Goal: Answer question/provide support: Share knowledge or assist other users

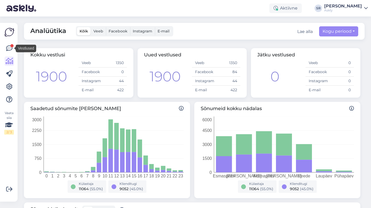
click at [8, 49] on icon at bounding box center [9, 48] width 6 height 6
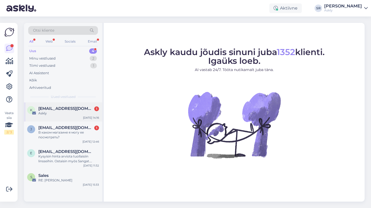
click at [61, 110] on span "kersti@jone.ee" at bounding box center [65, 108] width 55 height 5
click at [60, 109] on span "[EMAIL_ADDRESS][DOMAIN_NAME]" at bounding box center [65, 108] width 55 height 5
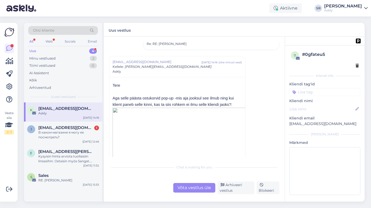
scroll to position [46, 0]
click at [340, 10] on div "Askly" at bounding box center [343, 10] width 38 height 4
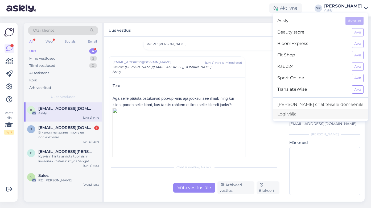
click at [313, 114] on div "Logi välja" at bounding box center [320, 114] width 95 height 10
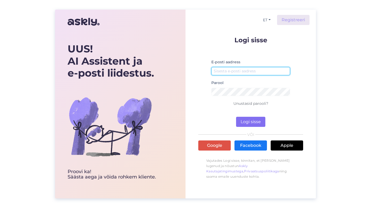
type input "ai@askly.me"
click at [256, 118] on button "Logi sisse" at bounding box center [250, 122] width 29 height 10
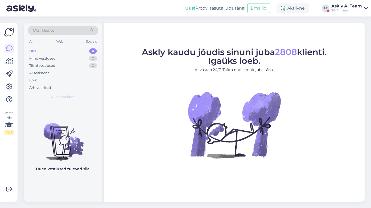
click at [340, 7] on div "Askly AI Team" at bounding box center [346, 6] width 31 height 4
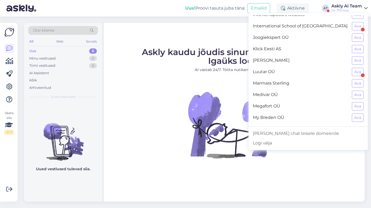
scroll to position [209, 0]
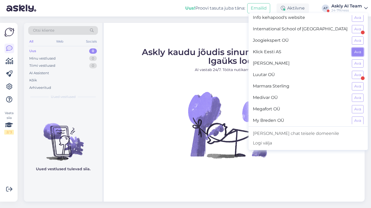
click at [356, 48] on button "Ava" at bounding box center [358, 52] width 12 height 8
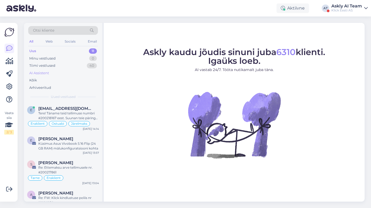
click at [44, 74] on div "AI Assistent" at bounding box center [39, 72] width 20 height 5
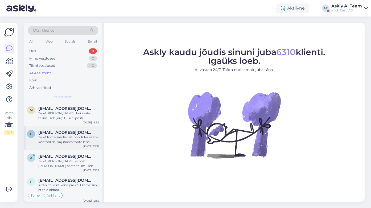
click at [73, 138] on div "Tere! Toote saadavust poodides saate kontrollida, vajutades toote lehel "Saadav…" at bounding box center [68, 140] width 61 height 10
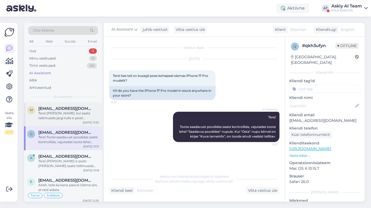
click at [74, 117] on div "Tere! Anname teada, kui saate tellimusele järgi tulla e-posti teel. Palun vaada…" at bounding box center [68, 116] width 61 height 10
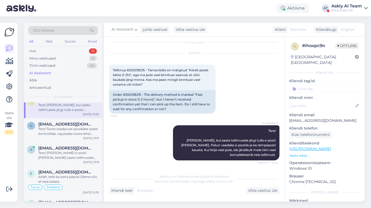
scroll to position [0, 0]
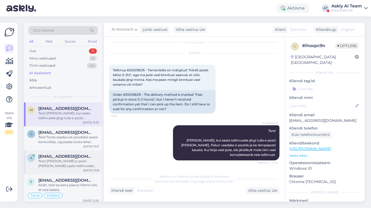
click at [76, 158] on span "Anetteteder@icloud.com" at bounding box center [65, 156] width 55 height 5
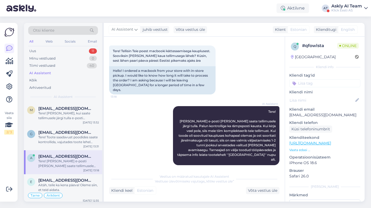
scroll to position [25, 0]
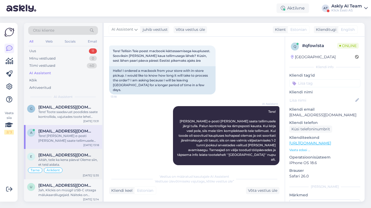
click at [75, 159] on div "Aitäh, teile ka kena päeva! Oleme siin, et teid aidata." at bounding box center [68, 162] width 61 height 10
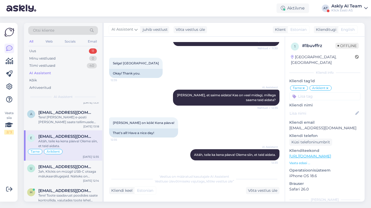
scroll to position [55, 0]
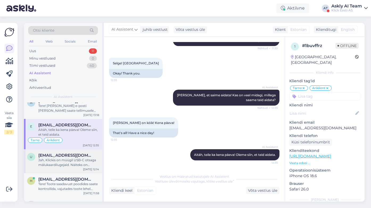
click at [70, 160] on div "Jah, Klickis on müügil USB-C otsaga mälukaardilugejaid. Näiteks on valikus Icy …" at bounding box center [68, 163] width 61 height 10
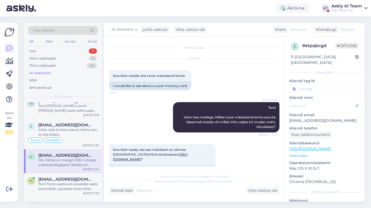
scroll to position [130, 0]
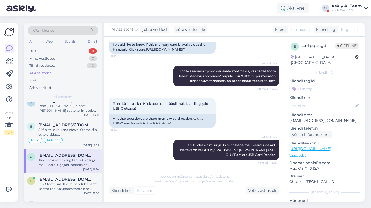
click at [345, 7] on div "Askly AI Team" at bounding box center [346, 6] width 31 height 4
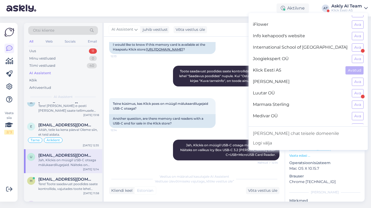
scroll to position [218, 0]
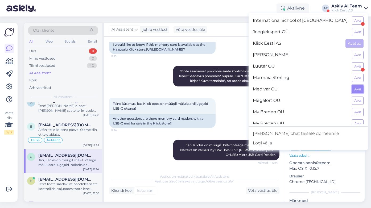
click at [360, 90] on button "Ava" at bounding box center [358, 89] width 12 height 8
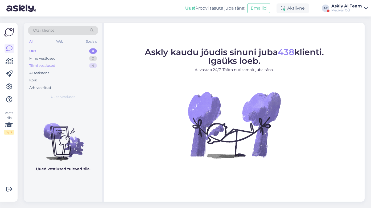
click at [42, 66] on div "Tiimi vestlused" at bounding box center [42, 65] width 26 height 5
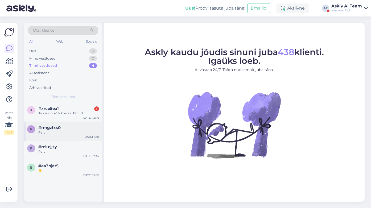
click at [58, 126] on span "#rmgzfxs0" at bounding box center [49, 127] width 22 height 5
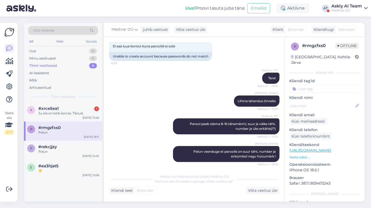
scroll to position [86, 0]
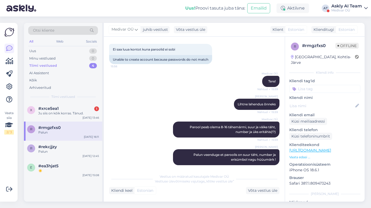
click at [322, 85] on input at bounding box center [324, 89] width 71 height 8
type input "ai assistent"
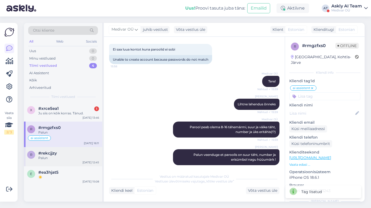
click at [56, 154] on span "#rekcjjzy" at bounding box center [47, 153] width 19 height 5
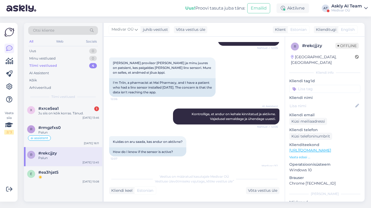
scroll to position [0, 0]
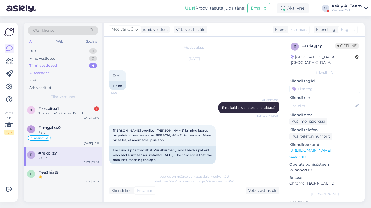
click at [40, 71] on div "AI Assistent" at bounding box center [39, 72] width 20 height 5
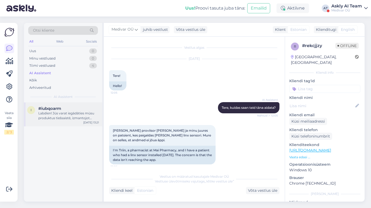
click at [80, 116] on div "Labdien! Jūs varat iegādāties mūsu produktus tiešsaistē, izmantojot mūsu mājasl…" at bounding box center [68, 116] width 61 height 10
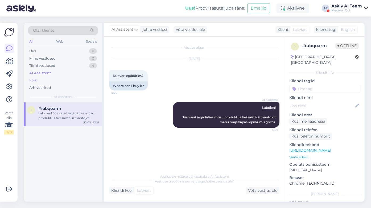
click at [36, 80] on div "Kõik" at bounding box center [33, 80] width 8 height 5
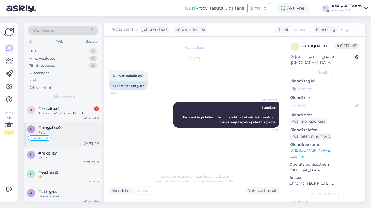
click at [77, 131] on div "Palun" at bounding box center [68, 132] width 61 height 5
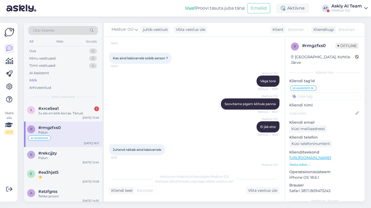
scroll to position [319, 0]
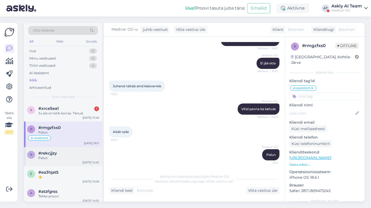
click at [57, 157] on div "Palun" at bounding box center [68, 158] width 61 height 5
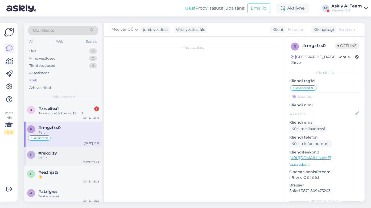
scroll to position [287, 0]
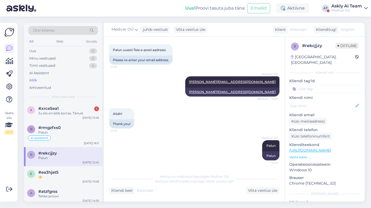
click at [64, 182] on div "x #xrce5ea1 1 Ju siis on kõik korras. Tänud. Sep 29 13:46 r #rmgzfxs0 Palun ai …" at bounding box center [63, 151] width 78 height 99
click at [64, 182] on div "e #ea3hjat5 ☀️ Sep 25 15:08" at bounding box center [63, 175] width 78 height 19
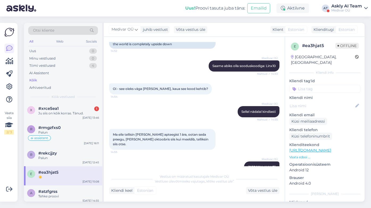
scroll to position [168, 0]
click at [304, 85] on input at bounding box center [324, 89] width 71 height 8
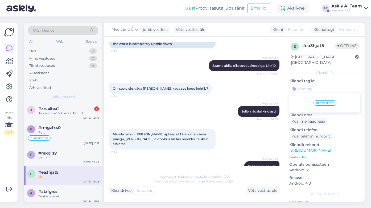
click at [329, 101] on span "ai assistent" at bounding box center [325, 102] width 18 height 3
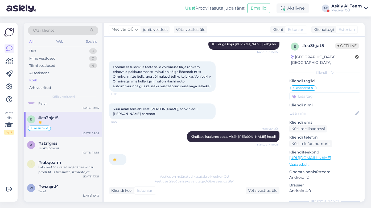
scroll to position [56, 0]
click at [74, 149] on div "Tehke proovi" at bounding box center [68, 147] width 61 height 5
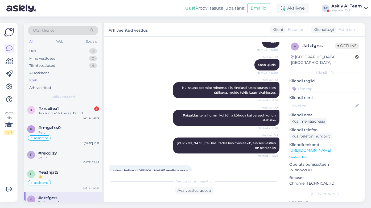
scroll to position [473, 0]
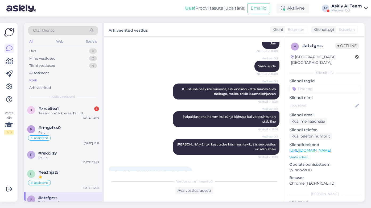
click at [337, 5] on div "Askly AI Team" at bounding box center [346, 6] width 31 height 4
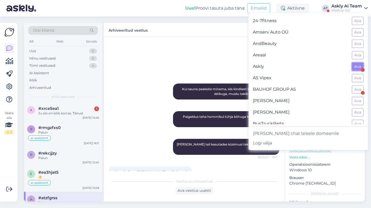
click at [359, 66] on button "Ava" at bounding box center [358, 67] width 12 height 8
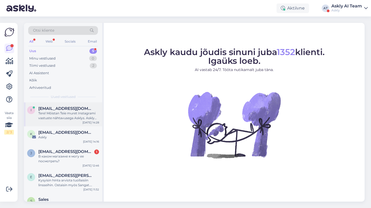
click at [60, 114] on div "Tere! Mõistan Teie muret Instagrami vastuste nähtavusega Asklys. Askly integree…" at bounding box center [68, 116] width 61 height 10
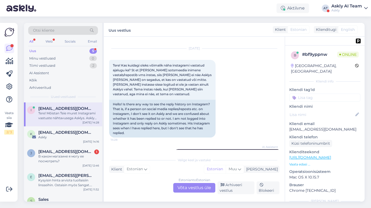
scroll to position [654, 0]
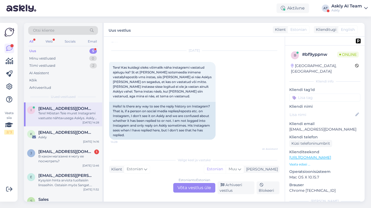
click at [195, 191] on div "Estonian to Estonian Võta vestlus üle" at bounding box center [194, 188] width 42 height 10
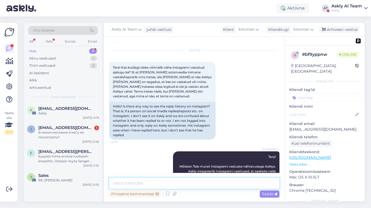
click at [166, 182] on textarea at bounding box center [194, 183] width 170 height 11
type textarea "K"
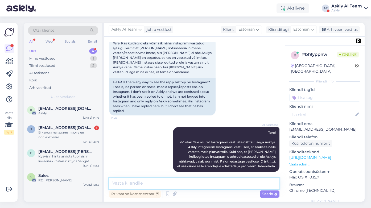
click at [126, 185] on textarea at bounding box center [194, 183] width 170 height 11
click at [181, 184] on textarea "Hetkel kiiret lahendust ei ole. Kui vastata Askly kaudu" at bounding box center [194, 183] width 170 height 11
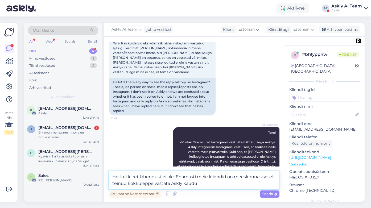
click at [212, 181] on textarea "Hetkel kiiret lahendust ei ole. Enamasti meie kliendid on meeskonnasiseselt tei…" at bounding box center [194, 180] width 170 height 18
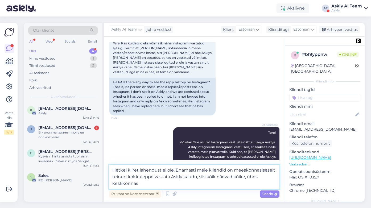
type textarea "Hetkel kiiret lahendust ei ole. Enamasti meie kliendid on meeskonnasiseselt tei…"
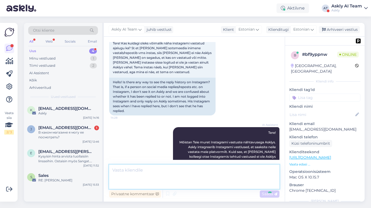
scroll to position [710, 0]
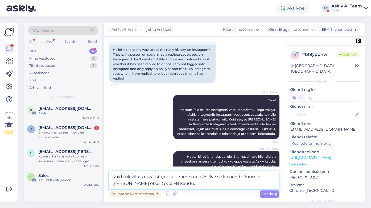
type textarea "Kuid tulevikus ei välista, et suudame tuua Askly-sse ka need sõnumid, mida saad…"
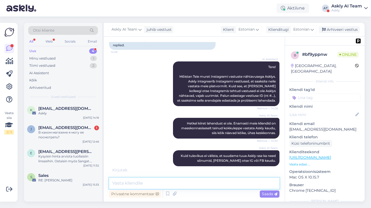
scroll to position [761, 0]
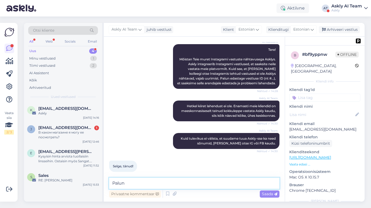
type textarea "Palun!"
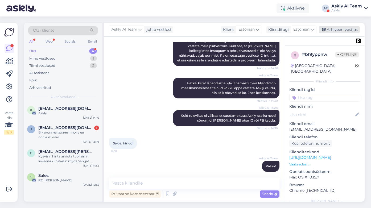
click at [345, 30] on div "Arhiveeri vestlus" at bounding box center [339, 29] width 41 height 7
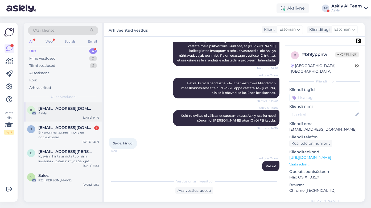
click at [62, 110] on span "kersti@jone.ee" at bounding box center [65, 108] width 55 height 5
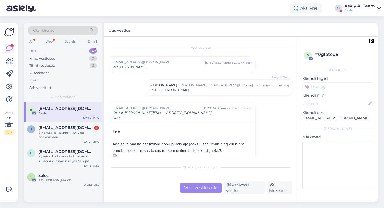
click at [361, 10] on div "Askly" at bounding box center [359, 10] width 31 height 4
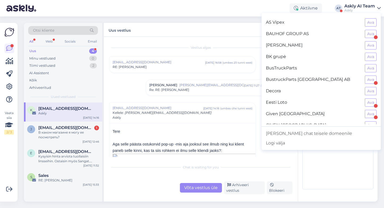
scroll to position [82, 0]
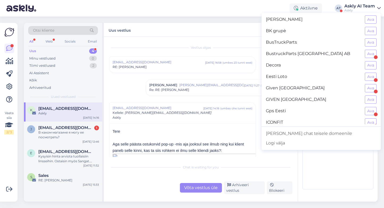
click at [372, 122] on button "Ava" at bounding box center [371, 122] width 12 height 8
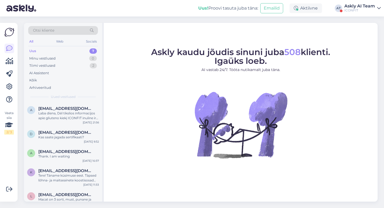
click at [121, 76] on figure "Askly kaudu jõudis sinuni juba 508 klienti. Igaüks loeb. AI vastab 24/7. Tööta …" at bounding box center [241, 110] width 264 height 125
click at [55, 66] on div "Tiimi vestlused 2" at bounding box center [63, 65] width 70 height 7
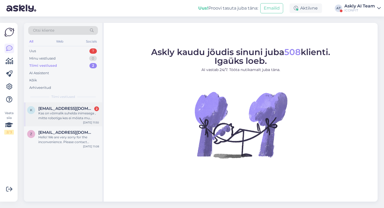
click at [55, 118] on div "Kas on võimalik suhelda inimesega , mitte robotiga kes ei mõista mu küsimust?" at bounding box center [68, 116] width 61 height 10
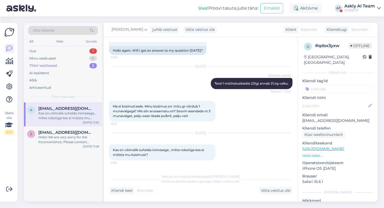
scroll to position [210, 0]
click at [321, 85] on input at bounding box center [337, 89] width 71 height 8
type input "ai"
click at [338, 100] on div "AI improvement" at bounding box center [338, 102] width 32 height 5
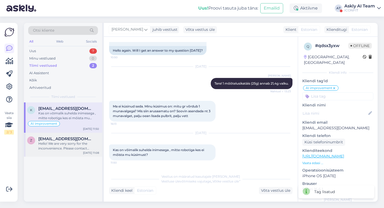
click at [69, 145] on div "Hello! We are very sorry for the inconvenience. Please contact info@iconfit.eu." at bounding box center [68, 146] width 61 height 10
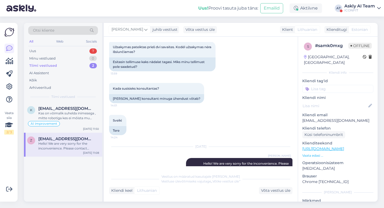
scroll to position [181, 0]
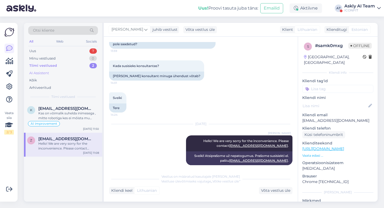
click at [44, 73] on div "AI Assistent" at bounding box center [39, 72] width 20 height 5
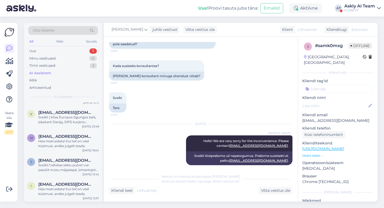
scroll to position [0, 0]
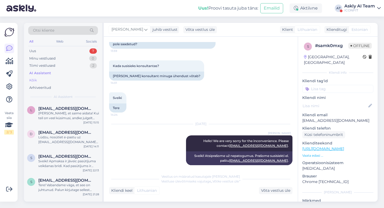
click at [34, 80] on div "Kõik" at bounding box center [33, 80] width 8 height 5
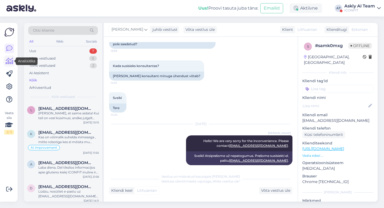
click at [8, 59] on icon at bounding box center [10, 61] width 8 height 6
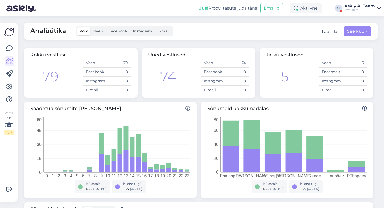
click at [350, 36] on div "Analüütika Kõik Veeb Facebook Instagram E-mail Lae alla See kuu" at bounding box center [201, 31] width 354 height 17
click at [348, 33] on button "See kuu" at bounding box center [357, 31] width 28 height 10
select select "8"
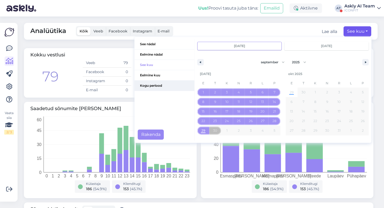
click at [148, 86] on span "Kogu periood" at bounding box center [165, 86] width 60 height 10
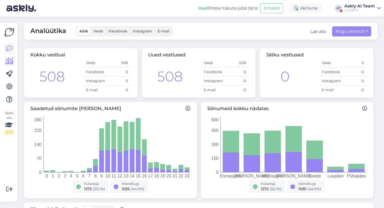
click at [8, 47] on icon at bounding box center [9, 48] width 6 height 6
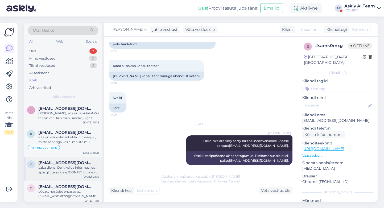
scroll to position [33, 0]
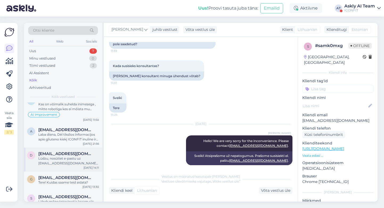
click at [74, 158] on div "Lūdzu, nosūtiet e-pastu uz info@iconfit.eu, aprakstot šo problēmu, lai mēs varē…" at bounding box center [68, 161] width 61 height 10
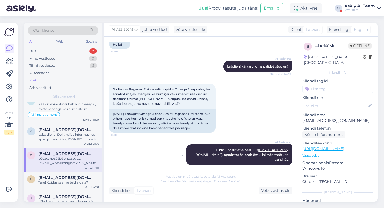
click at [284, 142] on span "AI Assistent" at bounding box center [281, 142] width 20 height 4
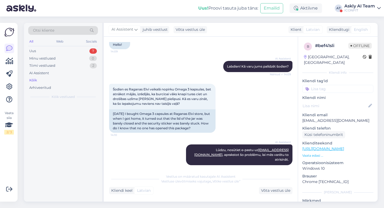
scroll to position [0, 0]
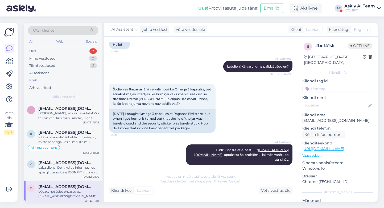
click at [351, 11] on div "ICONFIT" at bounding box center [359, 10] width 31 height 4
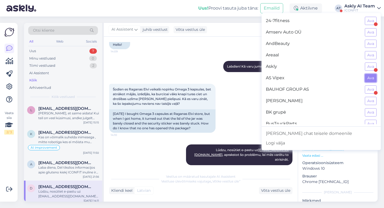
click at [373, 78] on button "Ava" at bounding box center [371, 78] width 12 height 8
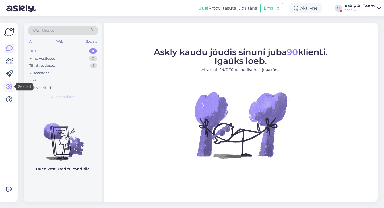
click at [8, 86] on icon at bounding box center [9, 87] width 6 height 6
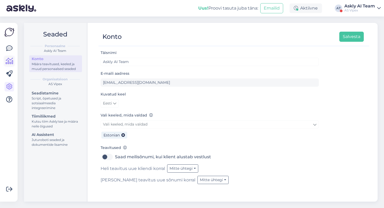
click at [7, 60] on icon at bounding box center [10, 61] width 8 height 6
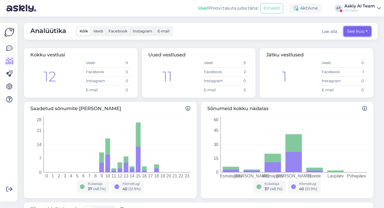
click at [359, 33] on button "See kuu" at bounding box center [357, 31] width 28 height 10
select select "8"
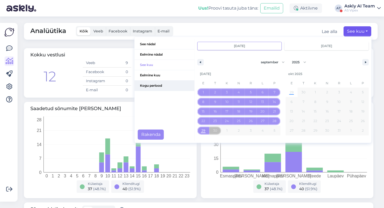
click at [155, 85] on span "Kogu periood" at bounding box center [165, 86] width 60 height 10
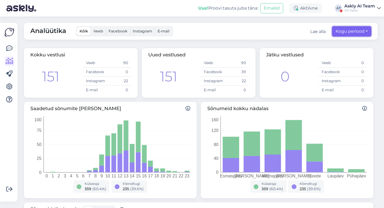
click at [336, 31] on button "Kogu periood" at bounding box center [351, 31] width 39 height 10
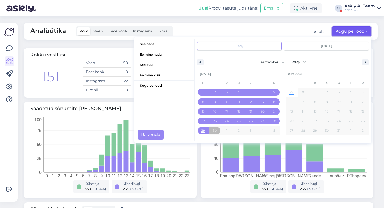
click at [336, 31] on button "Kogu periood" at bounding box center [351, 31] width 39 height 10
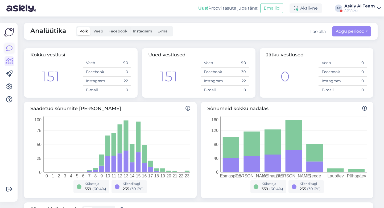
click at [9, 48] on icon at bounding box center [9, 48] width 6 height 6
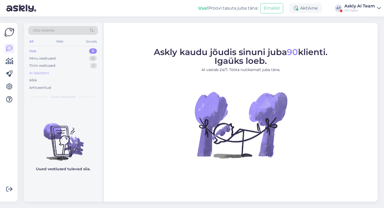
click at [41, 70] on div "AI Assistent" at bounding box center [39, 72] width 20 height 5
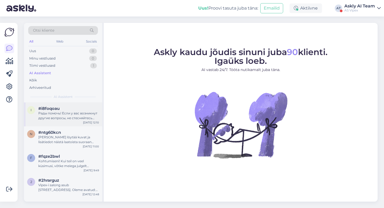
click at [78, 118] on div "Рады помочь! Если у вас возникнут другие вопросы, не стесняйтесь обращаться." at bounding box center [68, 116] width 61 height 10
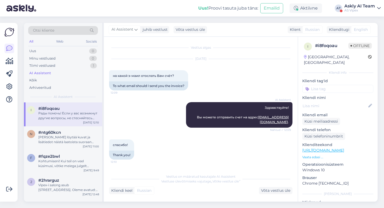
scroll to position [22, 0]
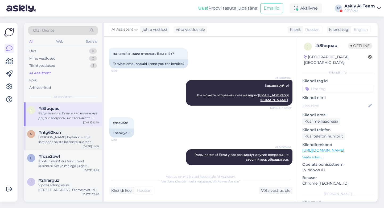
click at [66, 134] on div "#ntg60kcn" at bounding box center [68, 132] width 61 height 5
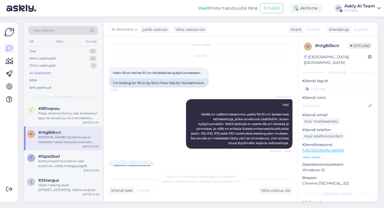
scroll to position [0, 0]
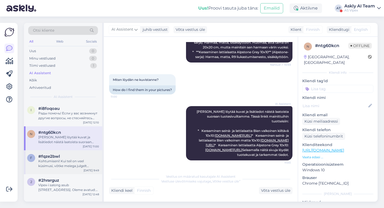
click at [63, 161] on div "Kohtumiseni! Kui teil on veel küsimusi, võtke meiega julgelt ühendust." at bounding box center [68, 164] width 61 height 10
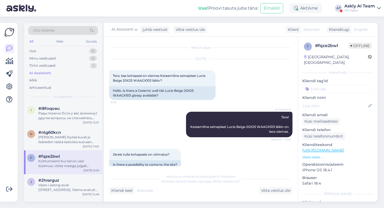
scroll to position [101, 0]
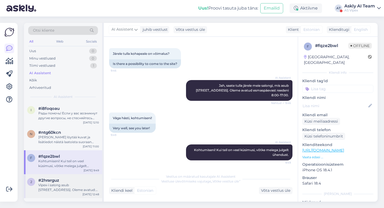
click at [68, 188] on div "Vipex-i salong asub Kriidi 10, 11415, Tallinn, Estonia. Oleme avatud: E-R 8:00-…" at bounding box center [68, 188] width 61 height 10
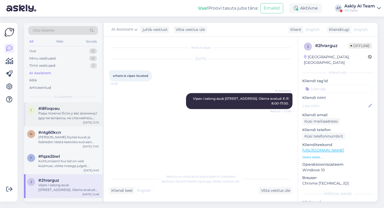
click at [51, 115] on div "Рады помочь! Если у вас возникнут другие вопросы, не стесняйтесь обращаться." at bounding box center [68, 116] width 61 height 10
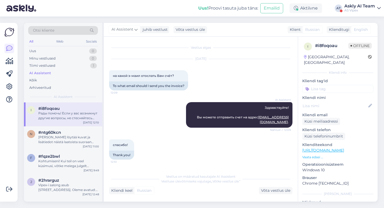
scroll to position [22, 0]
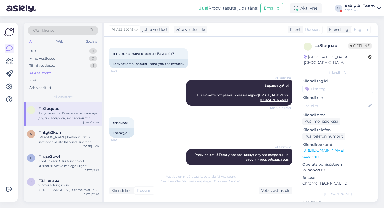
click at [362, 6] on div "Askly AI Team" at bounding box center [359, 6] width 31 height 4
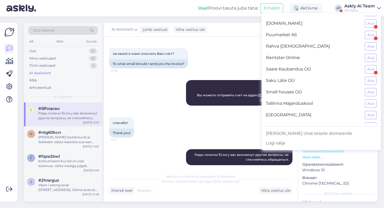
scroll to position [383, 0]
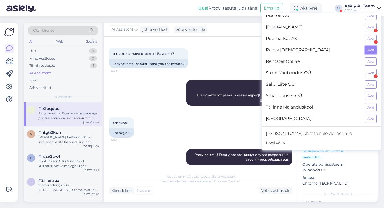
click at [370, 50] on button "Ava" at bounding box center [371, 50] width 12 height 8
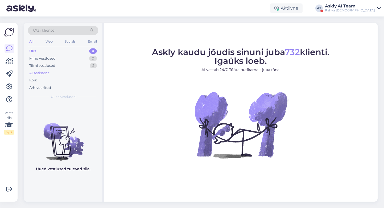
click at [46, 74] on div "AI Assistent" at bounding box center [39, 72] width 20 height 5
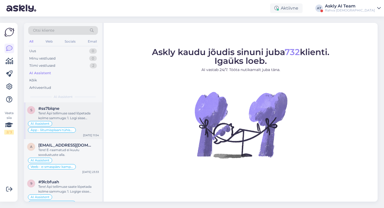
click at [85, 114] on div "Tere! Äpi tellimuse saad lõpetada kolme sammuga: 1. Logi sisse app.rahvaraamat.…" at bounding box center [68, 116] width 61 height 10
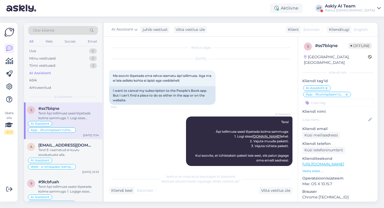
scroll to position [6, 0]
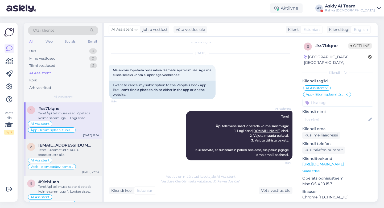
click at [78, 151] on div "Tere! E-raamatud ei kuulu soodustuste alla." at bounding box center [68, 153] width 61 height 10
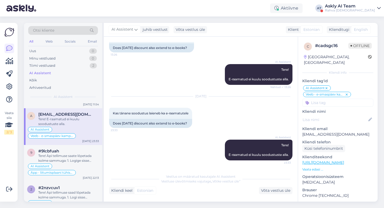
scroll to position [38, 0]
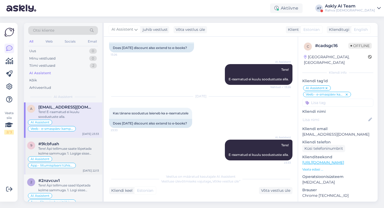
click at [71, 154] on div "Tere! Äpi tellimuse saate lõpetada kolme sammuga: 1. Logige sisse app.rahvaraam…" at bounding box center [68, 151] width 61 height 10
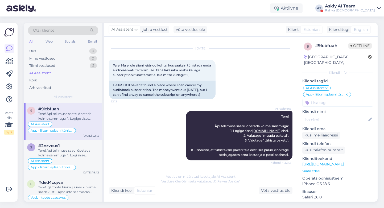
scroll to position [73, 0]
click at [73, 155] on div "Tere! Äpi tellimuse saad lõpetada kolme sammuga. 1. Logi sisse app.rahvaraamat.…" at bounding box center [68, 153] width 61 height 10
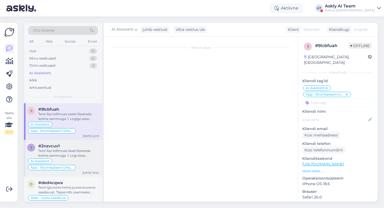
scroll to position [10, 0]
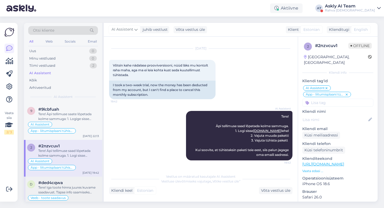
click at [73, 185] on div "Tere! Iga toote hinna juures kuvame saadavust. Täpse info saamiseks vajutage nu…" at bounding box center [68, 190] width 61 height 10
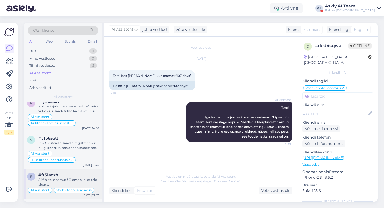
scroll to position [963, 0]
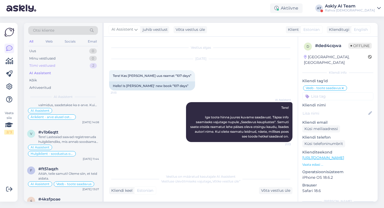
click at [47, 66] on div "Tiimi vestlused" at bounding box center [42, 65] width 26 height 5
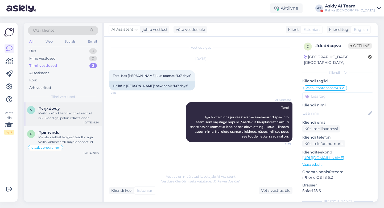
click at [66, 116] on div "Meil on kõik kliendikontod seotud isikukoodiga, palun edasta enda isikukood, et…" at bounding box center [68, 116] width 61 height 10
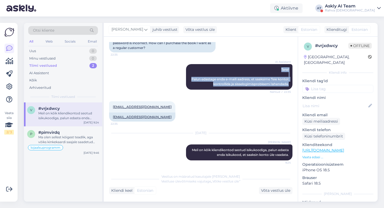
drag, startPoint x: 274, startPoint y: 69, endPoint x: 293, endPoint y: 90, distance: 27.9
click at [293, 90] on div "Vestlus algas Sep 27 2025 Tere! Olen vist 3 või 4 päeva üritanud Teie e-poest o…" at bounding box center [203, 104] width 188 height 124
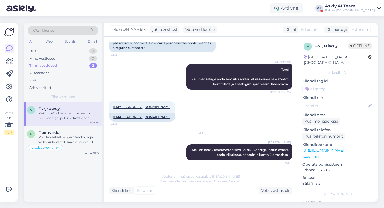
click at [239, 106] on div "maaritkivikink@hotmail.com 22:35 maaritkivikink@hotmail.com" at bounding box center [200, 111] width 183 height 32
drag, startPoint x: 337, startPoint y: 46, endPoint x: 314, endPoint y: 46, distance: 22.9
click at [314, 46] on div "v # vrjxdwcy Offline" at bounding box center [338, 47] width 68 height 8
copy div "# vrjxdwcy"
click at [60, 139] on div "Ma olen sellest kõigest teadlik, aga võiks kinkekaardi saajale saadetud kaaskir…" at bounding box center [68, 140] width 61 height 10
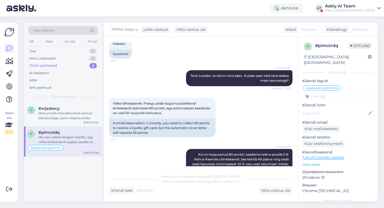
scroll to position [111, 0]
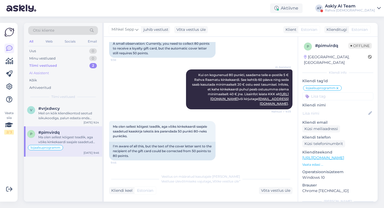
click at [44, 73] on div "AI Assistent" at bounding box center [39, 72] width 20 height 5
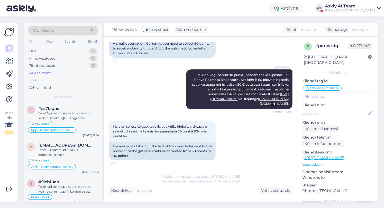
click at [32, 78] on div "Kõik" at bounding box center [33, 80] width 8 height 5
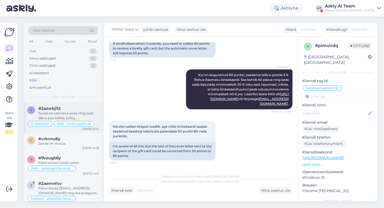
click at [84, 112] on div "Toode on olemas e-poes ning saab läbi e-poe tellida. https://rahvaraamat.ee/en/…" at bounding box center [68, 116] width 61 height 10
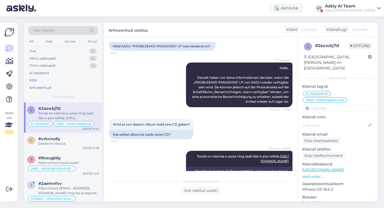
scroll to position [44, 0]
click at [66, 147] on div "c #crkvnu6y Danke im Voraus Sep 29 14:58" at bounding box center [63, 142] width 78 height 19
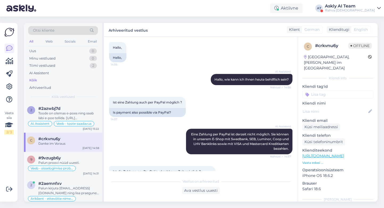
scroll to position [0, 0]
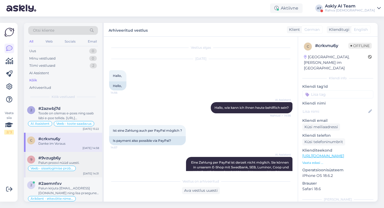
click at [69, 161] on div "Palun proovi nüüd uuesti." at bounding box center [68, 162] width 61 height 5
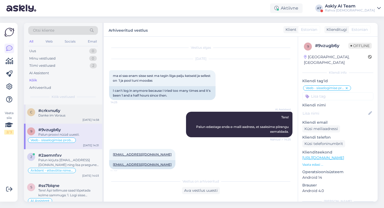
scroll to position [33, 0]
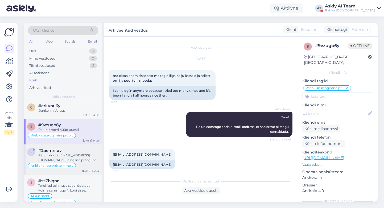
click at [83, 156] on div "Palun kirjuta epood@rahvaraamat.ee ning lisa praegune nimi ning uus. Meie klien…" at bounding box center [68, 158] width 61 height 10
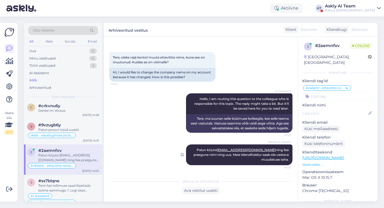
scroll to position [0, 0]
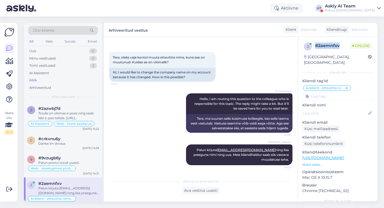
drag, startPoint x: 341, startPoint y: 47, endPoint x: 315, endPoint y: 47, distance: 25.3
click at [315, 47] on div "# 2aemnfxv" at bounding box center [332, 46] width 35 height 6
copy div "# 2aemnfxv"
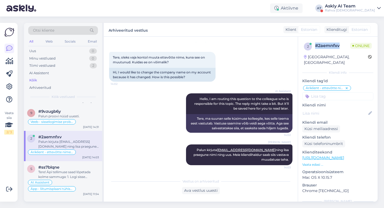
scroll to position [47, 0]
click at [64, 171] on div "Tere! Äpi tellimuse saad lõpetada kolme sammuga: 1. Logi sisse app.rahvaraamat.…" at bounding box center [68, 174] width 61 height 10
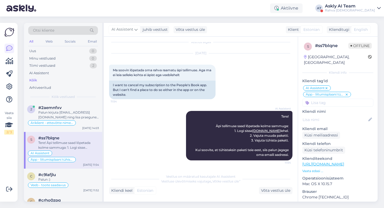
scroll to position [86, 0]
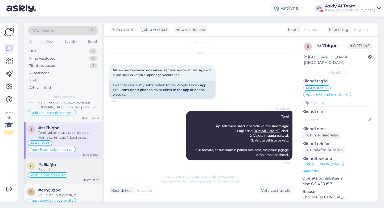
click at [68, 168] on div "Palun :)" at bounding box center [68, 169] width 61 height 5
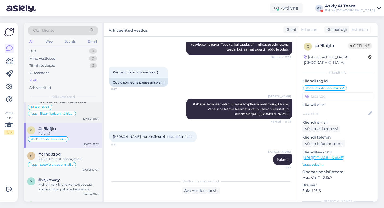
scroll to position [123, 0]
click at [86, 156] on div "Palun. Kaunist päeva jätku!" at bounding box center [68, 157] width 61 height 5
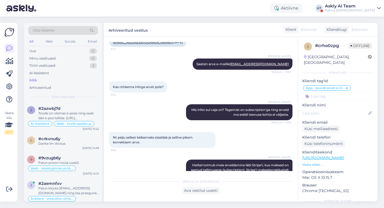
scroll to position [127, 0]
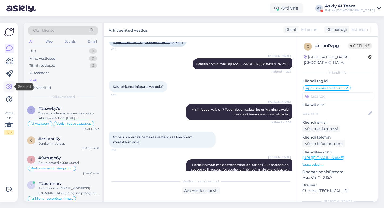
click at [9, 88] on icon at bounding box center [9, 87] width 6 height 6
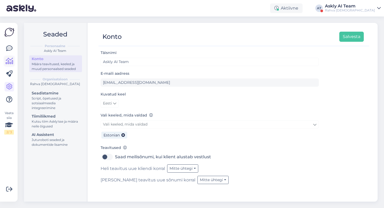
click at [10, 58] on icon at bounding box center [10, 61] width 8 height 6
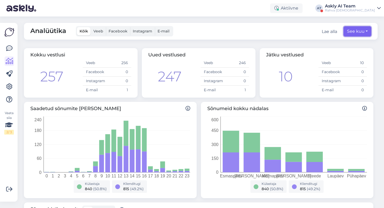
click at [352, 32] on button "See kuu" at bounding box center [357, 31] width 28 height 10
select select "8"
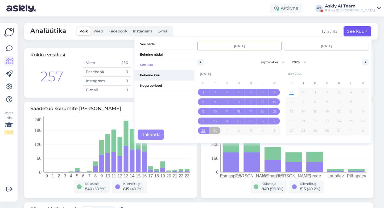
click at [147, 77] on span "Eelmine kuu" at bounding box center [165, 75] width 60 height 10
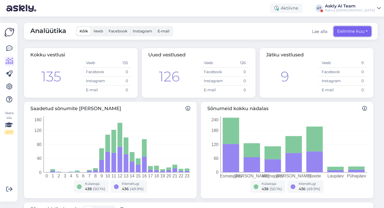
click at [348, 31] on button "Eelmine kuu" at bounding box center [353, 31] width 38 height 10
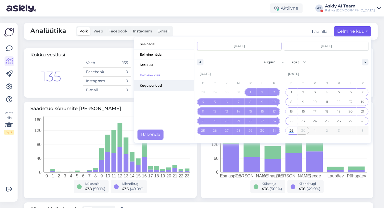
click at [153, 85] on span "Kogu periood" at bounding box center [164, 86] width 60 height 10
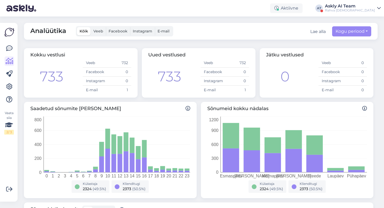
click at [97, 31] on span "Veeb" at bounding box center [98, 31] width 10 height 5
click at [91, 27] on input "Veeb" at bounding box center [91, 27] width 0 height 0
click at [360, 33] on button "Kogu periood" at bounding box center [351, 31] width 39 height 10
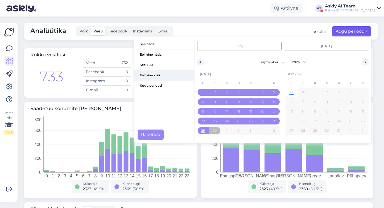
click at [148, 77] on span "Eelmine kuu" at bounding box center [164, 75] width 60 height 10
type input "aug 1 2025"
type input "aug 31 2025"
select select "7"
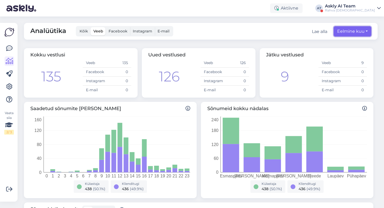
click at [346, 31] on button "Eelmine kuu" at bounding box center [353, 31] width 38 height 10
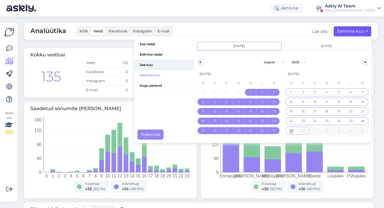
click at [154, 66] on span "See kuu" at bounding box center [164, 65] width 60 height 10
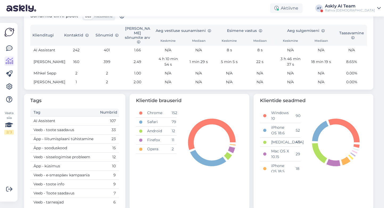
scroll to position [176, 0]
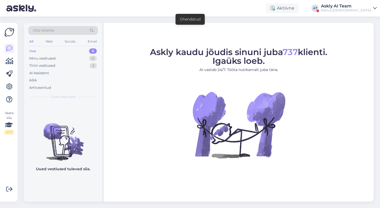
click at [352, 6] on div "Askly AI Team" at bounding box center [346, 6] width 50 height 4
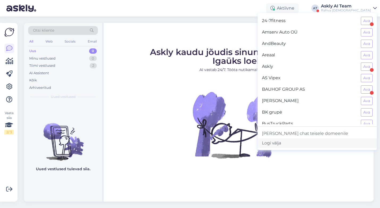
click at [308, 143] on div "Logi välja" at bounding box center [317, 143] width 119 height 10
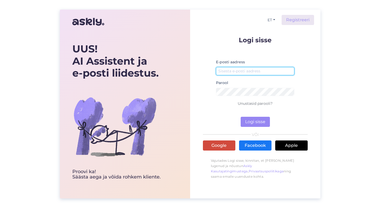
type input "[EMAIL_ADDRESS][DOMAIN_NAME]"
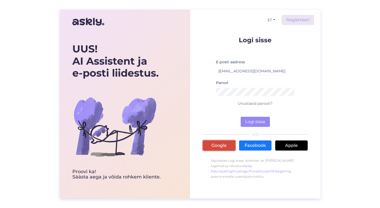
click at [220, 143] on link "Google" at bounding box center [219, 145] width 32 height 10
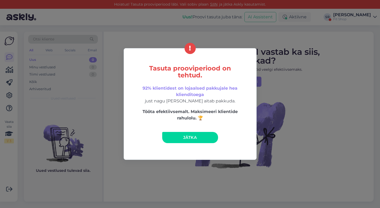
click at [200, 138] on link "Jätka" at bounding box center [190, 137] width 56 height 11
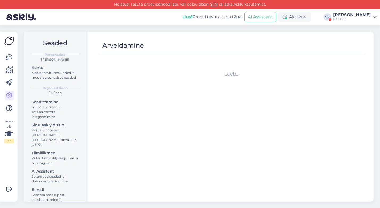
click at [349, 11] on div "Uus! Proovi tasuta juba täna: AI Assistent Aktiivne SR Sandra Roosna Fit Shop" at bounding box center [190, 17] width 380 height 16
click at [350, 16] on div "Sandra Roosna" at bounding box center [352, 15] width 38 height 4
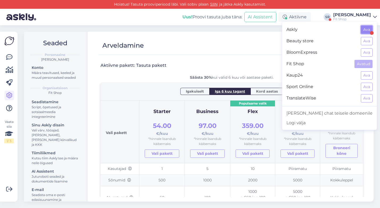
click at [366, 29] on button "Ava" at bounding box center [367, 30] width 12 height 8
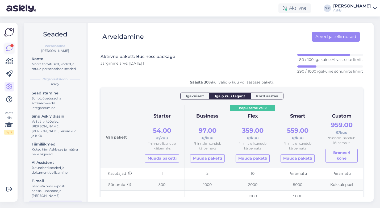
click at [6, 51] on icon at bounding box center [9, 48] width 6 height 6
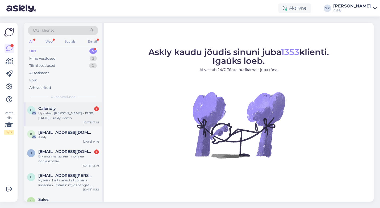
click at [69, 121] on div "C Calendly 1 Updated: Jaan Murumets - 10:00 Tue, 30 Sep 2025 - Askly Demo Sep 3…" at bounding box center [63, 114] width 78 height 24
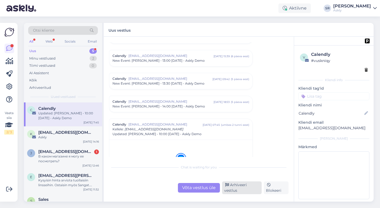
click at [242, 189] on div "Arhiveeri vestlus" at bounding box center [242, 187] width 40 height 13
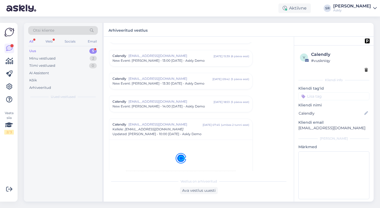
scroll to position [2279, 0]
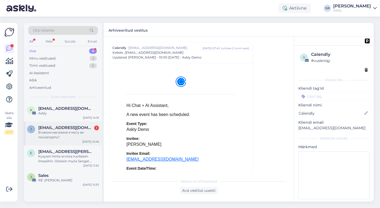
click at [67, 139] on div "В каком магазине я могу ее посмотреть?" at bounding box center [68, 135] width 61 height 10
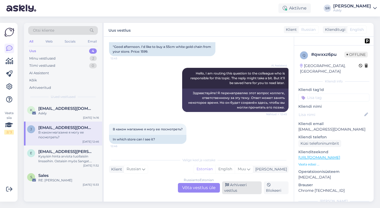
click at [245, 188] on div "Arhiveeri vestlus" at bounding box center [242, 187] width 40 height 13
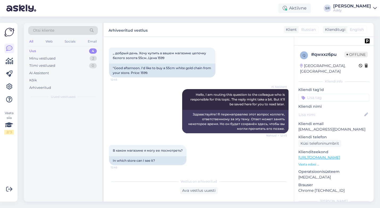
scroll to position [23, 0]
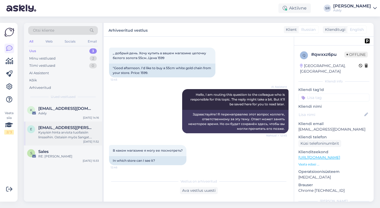
click at [72, 139] on div "Kysyisin hinta arviota tuollaisiin linsseihin. Ostaisin myös Sangat. Lähetättek…" at bounding box center [68, 135] width 61 height 10
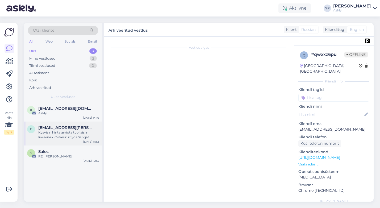
scroll to position [0, 0]
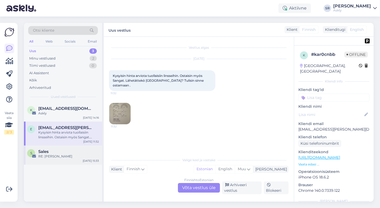
click at [61, 154] on div "RE: [PERSON_NAME]" at bounding box center [68, 156] width 61 height 5
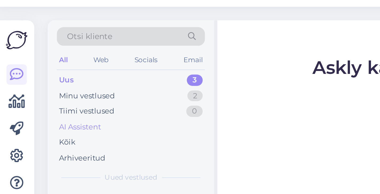
click at [41, 73] on div "AI Assistent" at bounding box center [39, 72] width 20 height 5
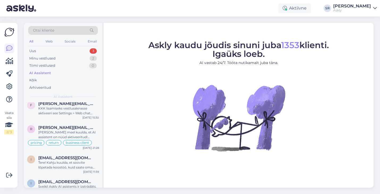
scroll to position [215, 0]
click at [70, 133] on div "[PERSON_NAME] meel kuulda, et AI assistent on nüüd aktiveeritud! Kuidas saan te…" at bounding box center [68, 135] width 61 height 10
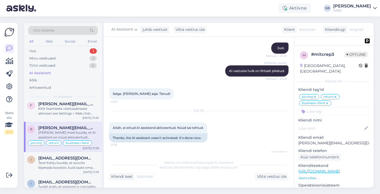
scroll to position [357, 0]
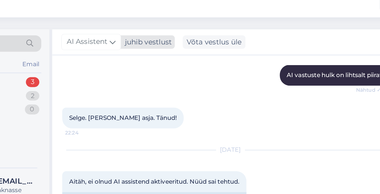
click at [131, 31] on span "AI Assistent" at bounding box center [122, 30] width 22 height 6
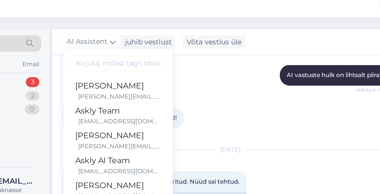
click at [182, 41] on div "Vestlus algas [DATE] Tere! Kahjuks endiselt ei näita Askly story pilti, millele…" at bounding box center [199, 112] width 190 height 151
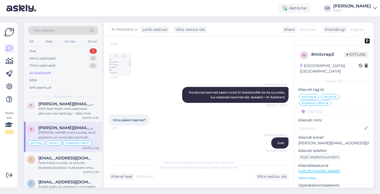
scroll to position [237, 0]
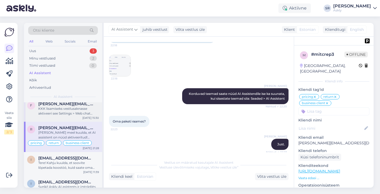
click at [80, 102] on div "[PERSON_NAME][EMAIL_ADDRESS][DOMAIN_NAME]" at bounding box center [68, 104] width 61 height 5
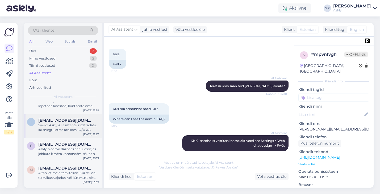
scroll to position [278, 0]
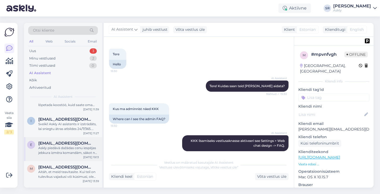
click at [65, 149] on div "Askly piedāvā dažādas cenu iespējas jebkura izmēra komandām, sākot no 49 eiro/m…" at bounding box center [68, 151] width 61 height 10
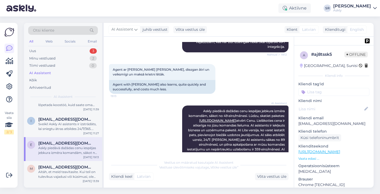
scroll to position [172, 0]
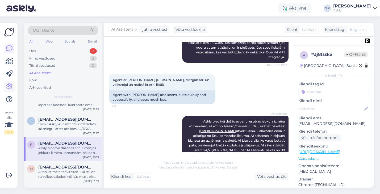
click at [9, 87] on icon at bounding box center [9, 87] width 6 height 6
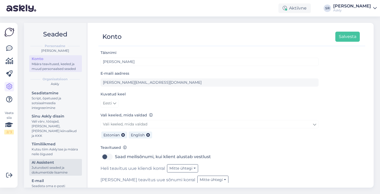
click at [48, 160] on div "AI Assistent" at bounding box center [56, 163] width 48 height 6
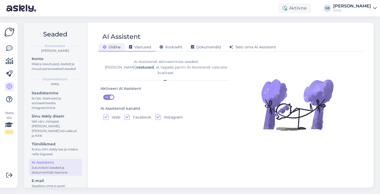
click at [148, 48] on span "Vastused" at bounding box center [140, 47] width 22 height 5
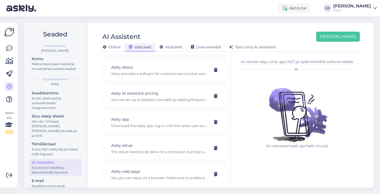
scroll to position [518, 0]
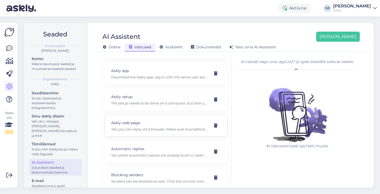
click at [156, 127] on p "Yes, you can reply via a browser. Make sure to enable browser notifications as …" at bounding box center [159, 129] width 97 height 5
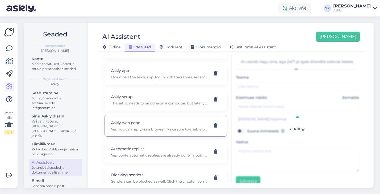
type input "Askly web page"
type input "Is there no app for the computer?"
type textarea "Yes, you can reply via a browser. Make sure to enable browser notifications as …"
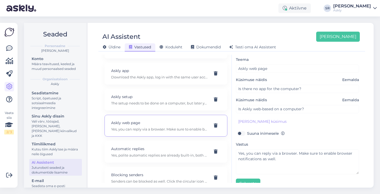
scroll to position [0, 0]
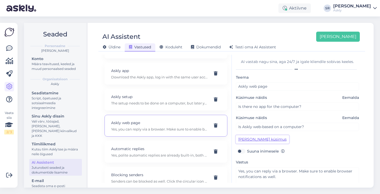
click at [257, 141] on button "Lisa kliendi küsimus" at bounding box center [262, 139] width 53 height 8
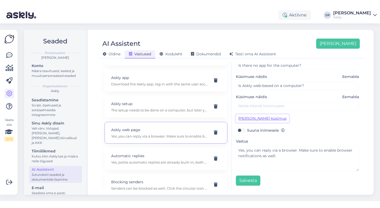
scroll to position [48, 0]
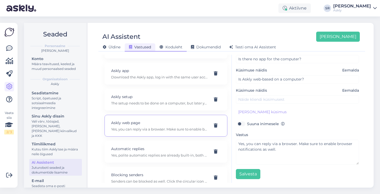
click at [174, 47] on span "Koduleht" at bounding box center [171, 47] width 23 height 5
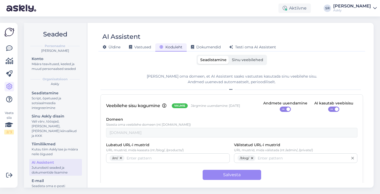
click at [249, 62] on span "Sinu veebilehed" at bounding box center [247, 59] width 31 height 5
click at [229, 56] on input "Sinu veebilehed" at bounding box center [229, 56] width 0 height 0
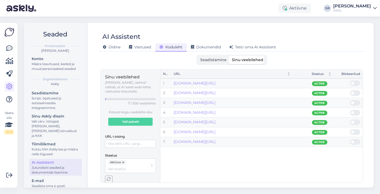
click at [216, 60] on span "Seadistamine" at bounding box center [213, 59] width 26 height 5
click at [198, 56] on input "Seadistamine" at bounding box center [198, 56] width 0 height 0
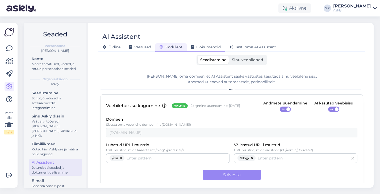
click at [203, 47] on span "Dokumendid" at bounding box center [206, 47] width 30 height 5
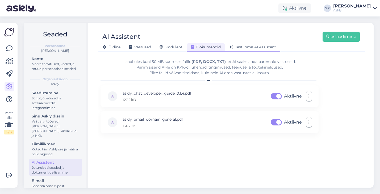
click at [266, 46] on span "Testi oma AI Assistent" at bounding box center [252, 47] width 47 height 5
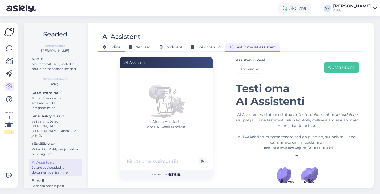
click at [116, 47] on span "Üldine" at bounding box center [112, 47] width 18 height 5
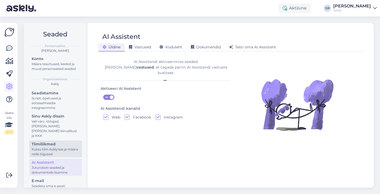
click at [60, 148] on div "Kutsu tiim Askly'sse ja määra neile õigused" at bounding box center [56, 152] width 48 height 10
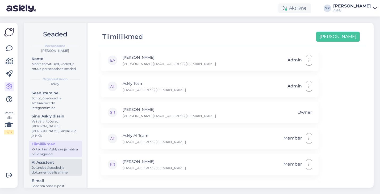
click at [38, 165] on div "Juturoboti seaded ja dokumentide lisamine" at bounding box center [56, 170] width 48 height 10
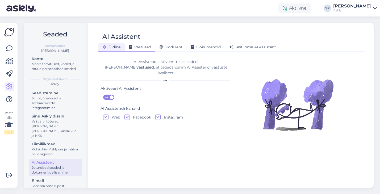
click at [145, 44] on div "Vastused" at bounding box center [140, 47] width 31 height 8
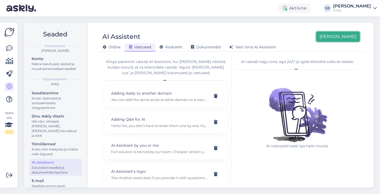
click at [350, 33] on button "Lisa uus" at bounding box center [338, 37] width 44 height 10
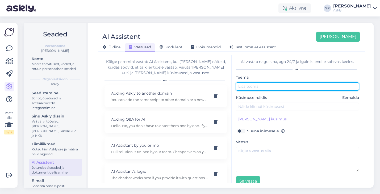
click at [256, 84] on input "text" at bounding box center [297, 86] width 123 height 8
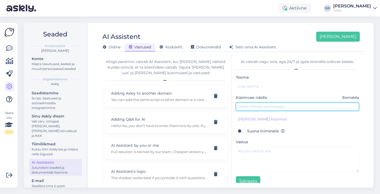
click at [251, 108] on input "text" at bounding box center [297, 107] width 123 height 8
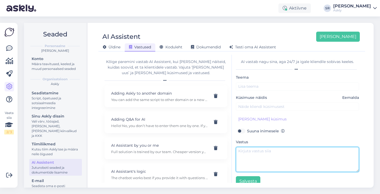
click at [247, 156] on textarea at bounding box center [297, 159] width 123 height 25
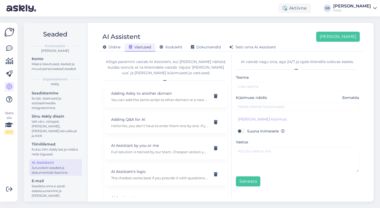
click at [358, 6] on div "Sandra Roosna" at bounding box center [352, 6] width 38 height 4
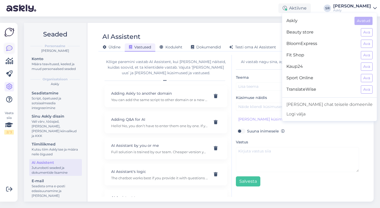
click at [7, 49] on icon at bounding box center [9, 48] width 6 height 6
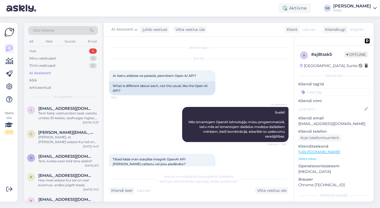
scroll to position [192, 0]
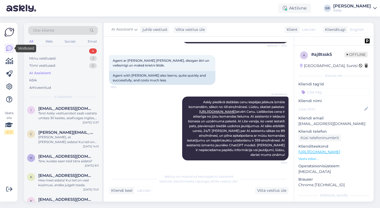
click at [56, 51] on div "Uus 4" at bounding box center [63, 50] width 70 height 7
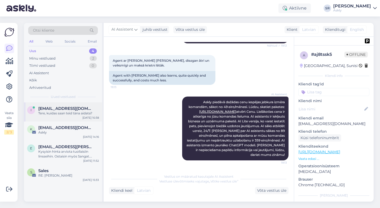
click at [75, 115] on div "Tere, kuidas saan teid täna aidata?" at bounding box center [68, 113] width 61 height 5
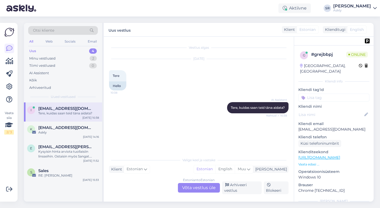
scroll to position [0, 0]
click at [72, 130] on div "Askly" at bounding box center [68, 132] width 61 height 5
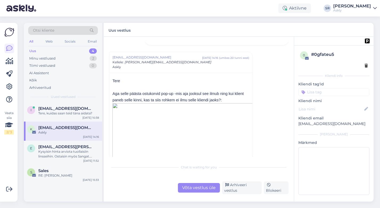
scroll to position [51, 0]
click at [197, 192] on div "Võta vestlus üle" at bounding box center [199, 188] width 42 height 10
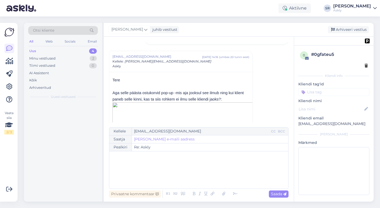
scroll to position [60, 0]
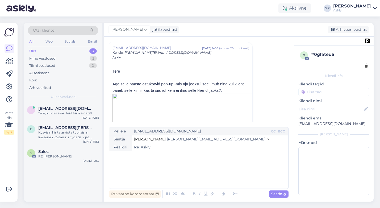
click at [144, 158] on p "﻿" at bounding box center [199, 157] width 174 height 6
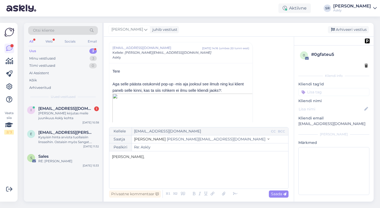
click at [112, 158] on span "tere Kersti," at bounding box center [128, 156] width 32 height 5
click at [134, 171] on p "﻿" at bounding box center [199, 168] width 174 height 6
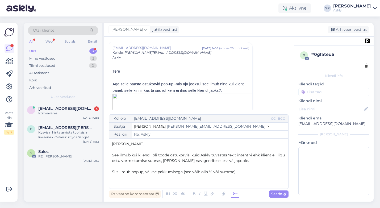
click at [235, 194] on icon at bounding box center [235, 193] width 8 height 7
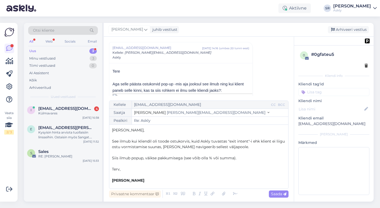
click at [139, 159] on span "Siis ilmub popup, väikse pakkumisega (see võib olla % või summa)." at bounding box center [174, 158] width 124 height 5
click at [234, 158] on span "Siis ilmub pop-up, väikse pakkumisega (see võib olla % või summa)." at bounding box center [175, 158] width 126 height 5
drag, startPoint x: 209, startPoint y: 157, endPoint x: 194, endPoint y: 157, distance: 14.6
click at [194, 157] on span "Siis ilmub pop-up, väikse pakkumisega (see võib olla % või summa sooduskoodi nä…" at bounding box center [192, 158] width 160 height 5
click at [276, 194] on span "Saada" at bounding box center [278, 194] width 15 height 5
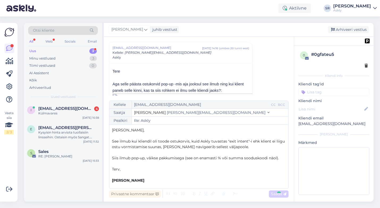
type input "Re: Re: Askly"
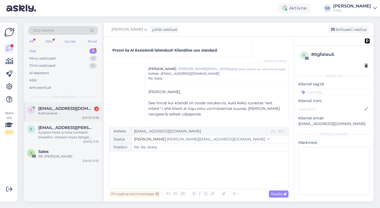
click at [67, 111] on div "Külmavares" at bounding box center [68, 113] width 61 height 5
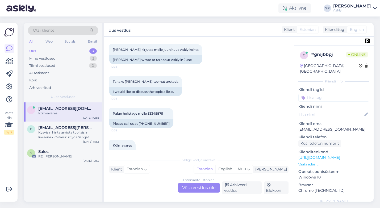
scroll to position [97, 0]
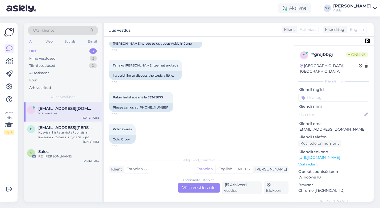
click at [196, 190] on div "Estonian to Estonian Võta vestlus üle" at bounding box center [199, 188] width 42 height 10
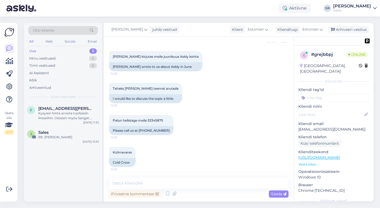
scroll to position [74, 0]
click at [140, 185] on textarea at bounding box center [199, 183] width 180 height 11
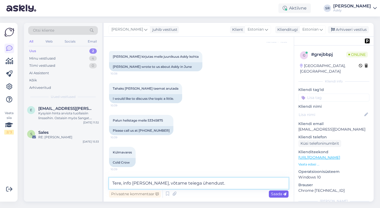
type textarea "Tere, info käes, võtame teiega ühendust."
click at [276, 192] on span "Saada" at bounding box center [278, 194] width 15 height 5
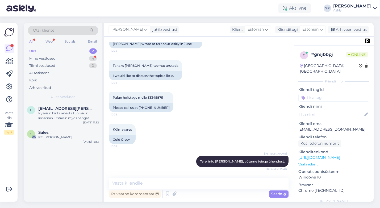
scroll to position [120, 0]
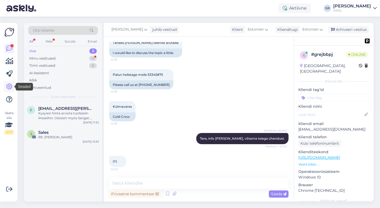
click at [9, 88] on icon at bounding box center [9, 87] width 6 height 6
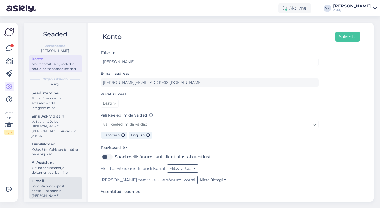
scroll to position [16, 0]
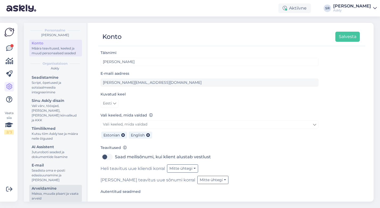
click at [68, 191] on div "Maksa, muuda plaani ja vaata arveid" at bounding box center [56, 196] width 48 height 10
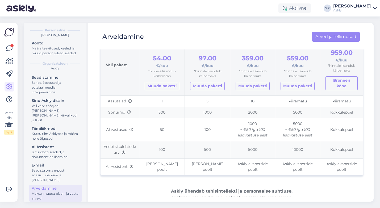
scroll to position [71, 0]
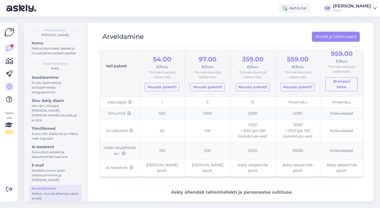
click at [12, 47] on div at bounding box center [11, 45] width 3 height 3
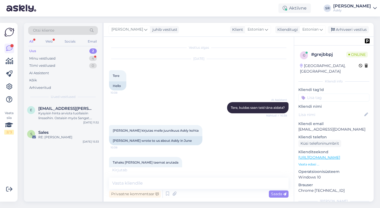
scroll to position [165, 0]
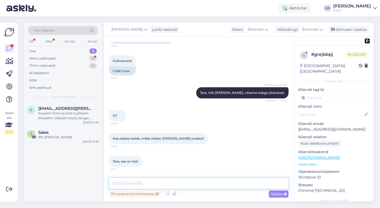
click at [136, 185] on textarea at bounding box center [199, 183] width 180 height 11
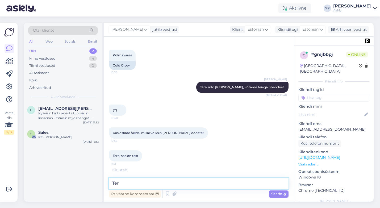
type textarea "Tere"
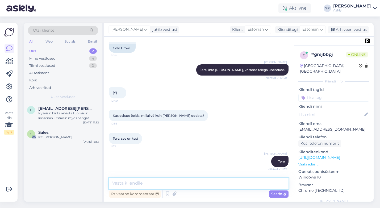
scroll to position [211, 0]
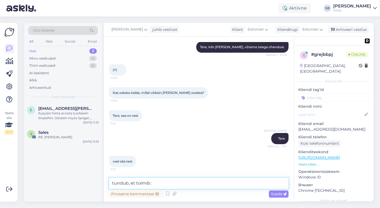
type textarea "tundub, et toimib :)"
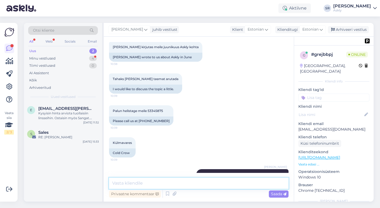
scroll to position [257, 0]
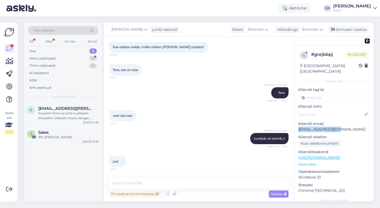
drag, startPoint x: 339, startPoint y: 122, endPoint x: 298, endPoint y: 124, distance: 41.0
click at [298, 124] on div "g # grejbbpj Online Estonia, Tartu Kliendi info Kliendi tag'id Kliendi nimi Kli…" at bounding box center [334, 157] width 80 height 224
copy p "info@kulmavares.ee"
click at [346, 127] on p "info@kulmavares.ee" at bounding box center [333, 130] width 71 height 6
click at [359, 30] on div "Arhiveeri vestlus" at bounding box center [348, 29] width 41 height 7
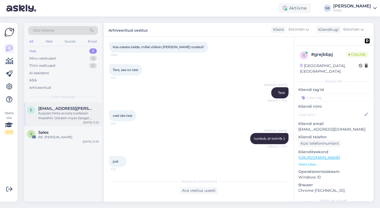
click at [63, 111] on div "Kysyisin hinta arviota tuollaisiin linsseihin. Ostaisin myös Sangat. Lähetättek…" at bounding box center [68, 116] width 61 height 10
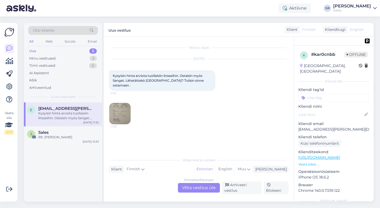
scroll to position [0, 0]
click at [115, 104] on img at bounding box center [119, 113] width 21 height 21
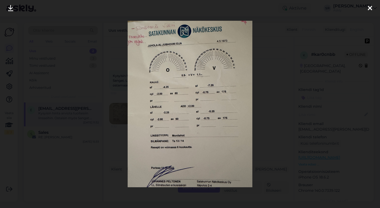
click at [296, 65] on div at bounding box center [190, 104] width 380 height 208
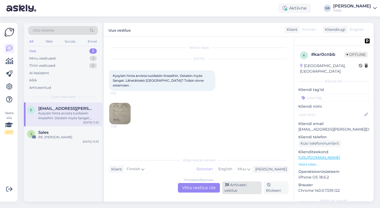
click at [245, 184] on div "Arhiveeri vestlus" at bounding box center [242, 187] width 40 height 13
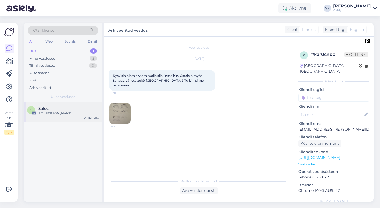
click at [64, 109] on div "Sales" at bounding box center [68, 108] width 61 height 5
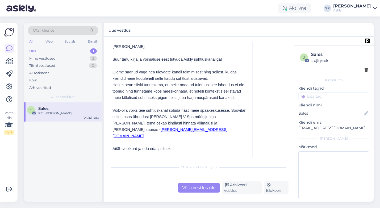
scroll to position [44, 0]
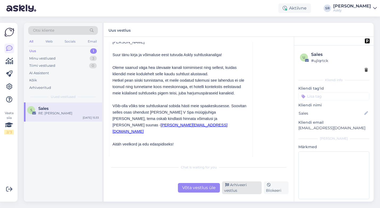
click at [249, 184] on div "Arhiveeri vestlus" at bounding box center [242, 187] width 40 height 13
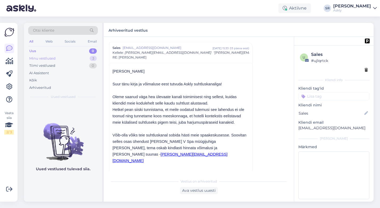
click at [44, 57] on div "Minu vestlused" at bounding box center [42, 58] width 26 height 5
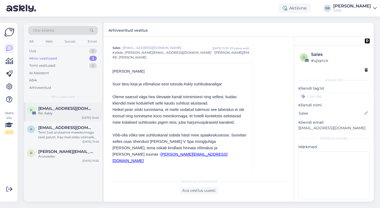
click at [72, 116] on div "k kersti@jone.ee Re: Askly Sep 30 10:40" at bounding box center [63, 111] width 78 height 19
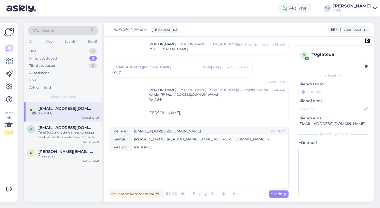
scroll to position [158, 0]
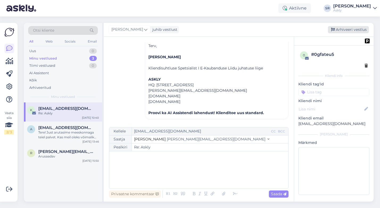
click at [343, 29] on div "Arhiveeri vestlus" at bounding box center [348, 29] width 41 height 7
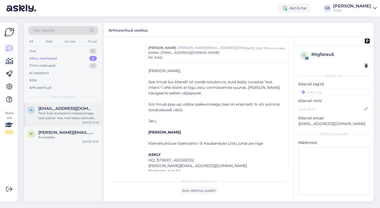
click at [58, 117] on div "Tere! Just arutasime meeskonnaga teiel palvet. Kas meil oleks võimalik teha kõn…" at bounding box center [68, 116] width 61 height 10
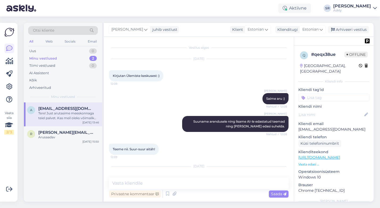
scroll to position [2959, 0]
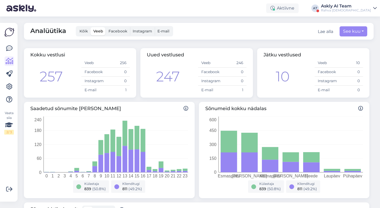
drag, startPoint x: 0, startPoint y: 0, endPoint x: 368, endPoint y: 6, distance: 367.9
click at [368, 6] on div "Askly AI Team" at bounding box center [346, 6] width 50 height 4
